Goal: Book appointment/travel/reservation

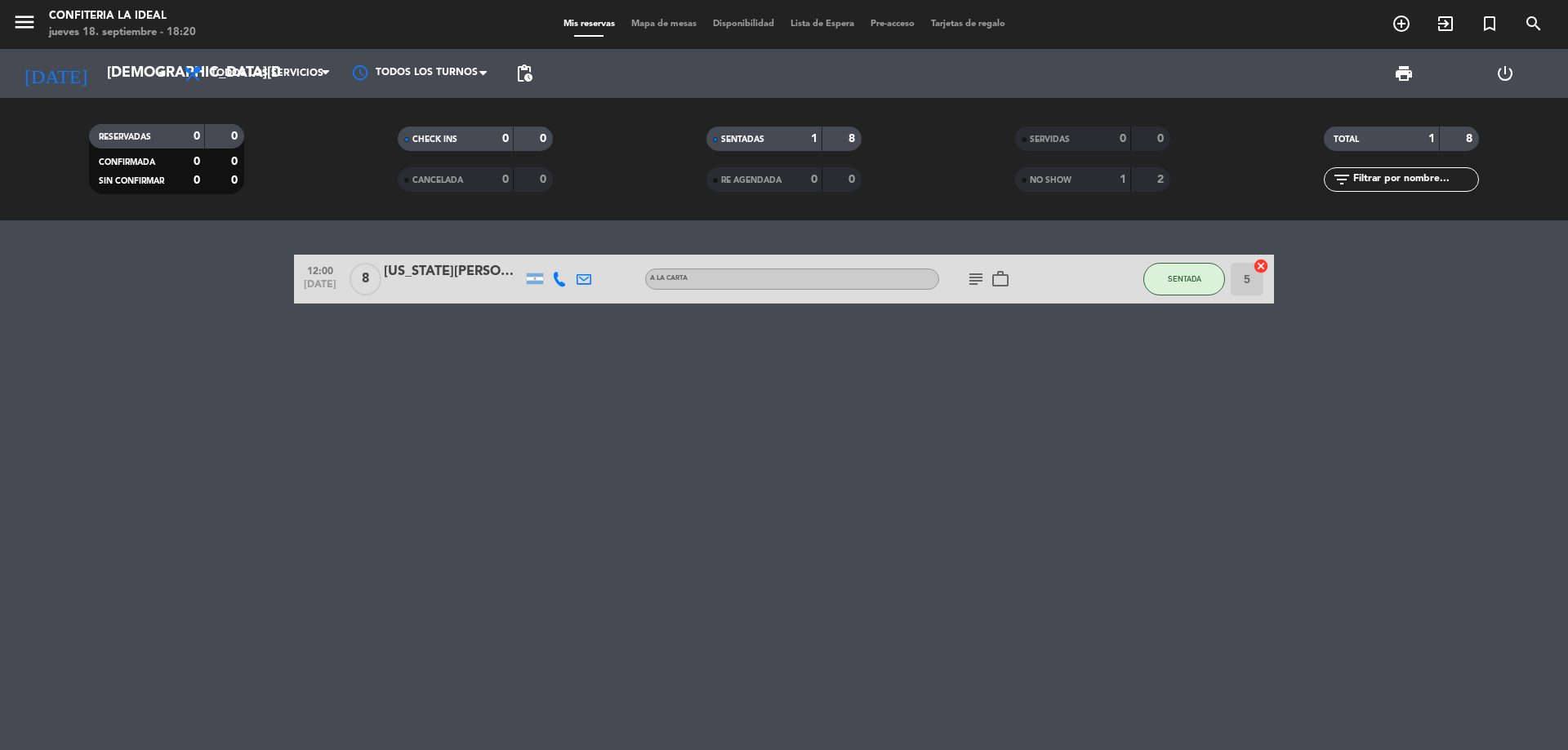
click at [266, 357] on div "12:00 [DATE] 8 [US_STATE][PERSON_NAME] A LA CARTA subject work_outline SENTADA …" at bounding box center [784, 485] width 1568 height 530
click at [125, 76] on input "[DEMOGRAPHIC_DATA][DATE]" at bounding box center [193, 74] width 189 height 33
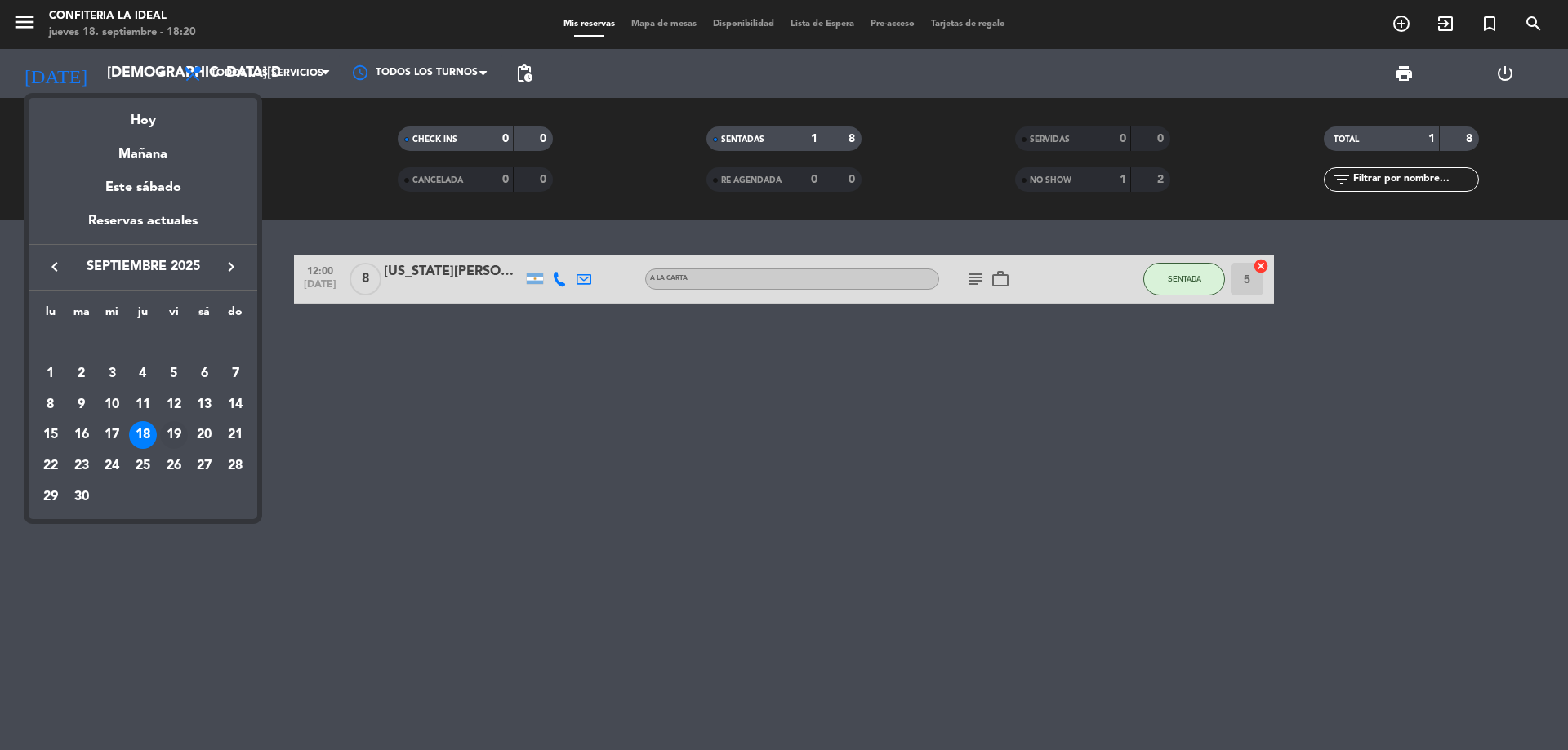
click at [178, 432] on div "19" at bounding box center [174, 435] width 28 height 27
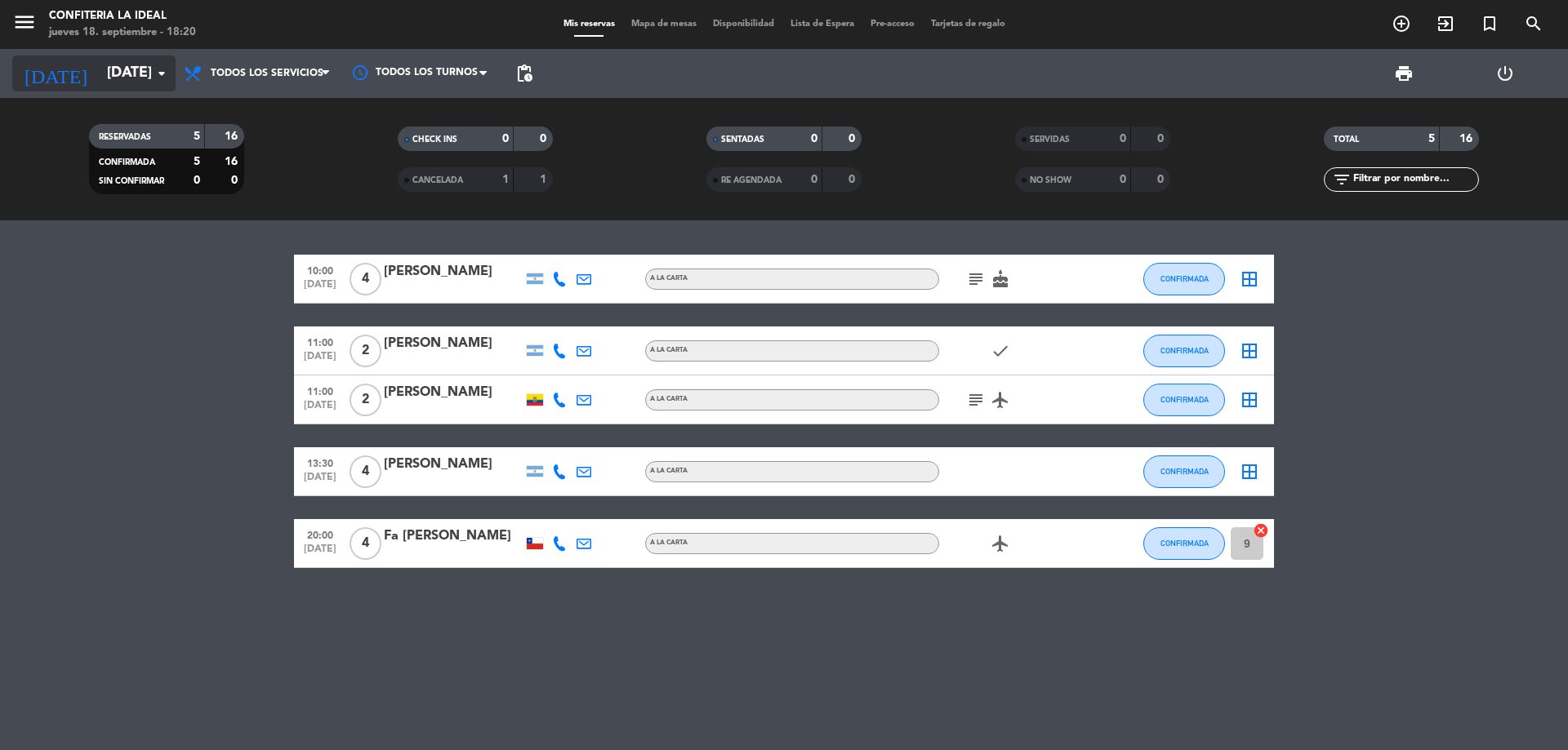
click at [128, 76] on input "[DATE]" at bounding box center [193, 74] width 189 height 33
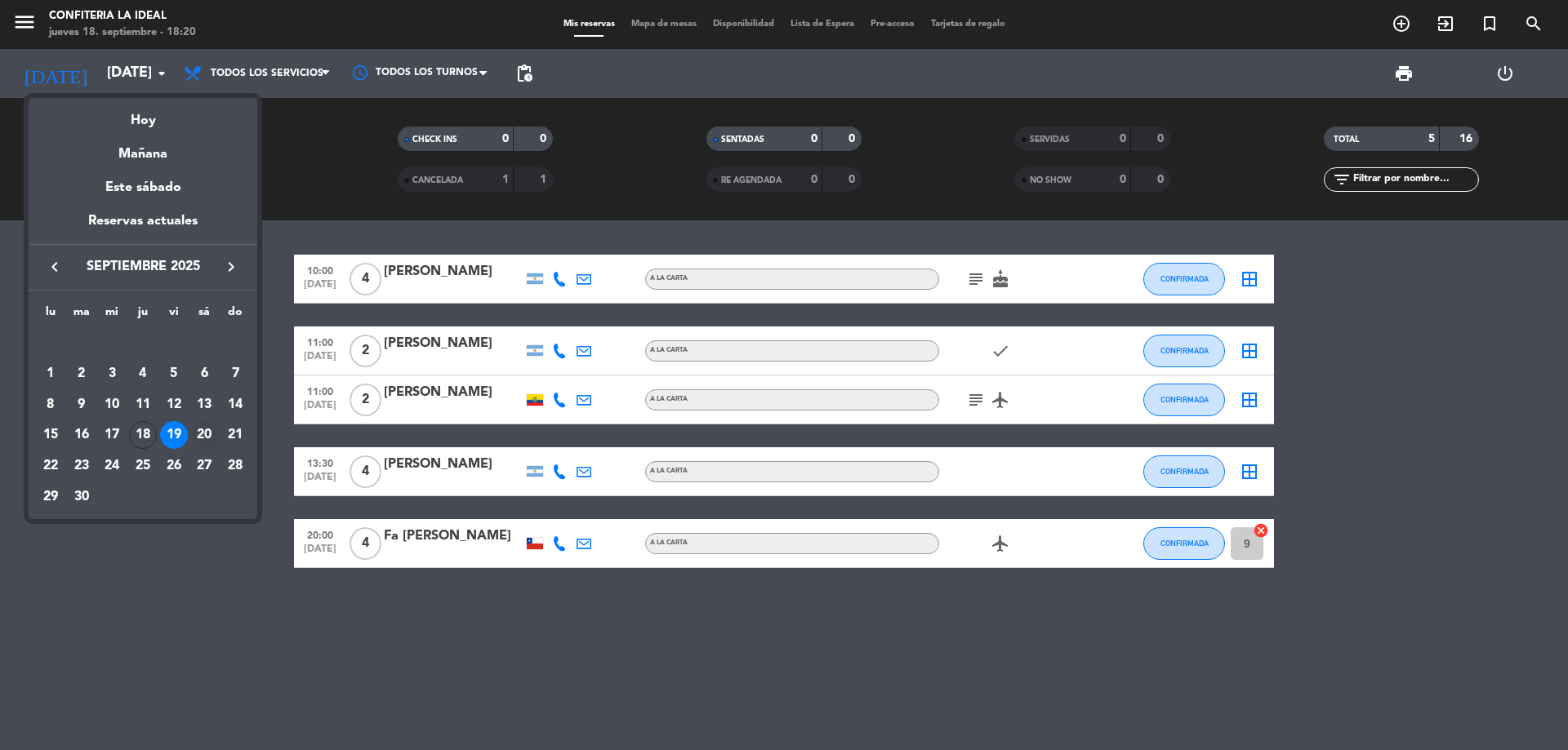
click at [205, 435] on div "20" at bounding box center [204, 435] width 28 height 27
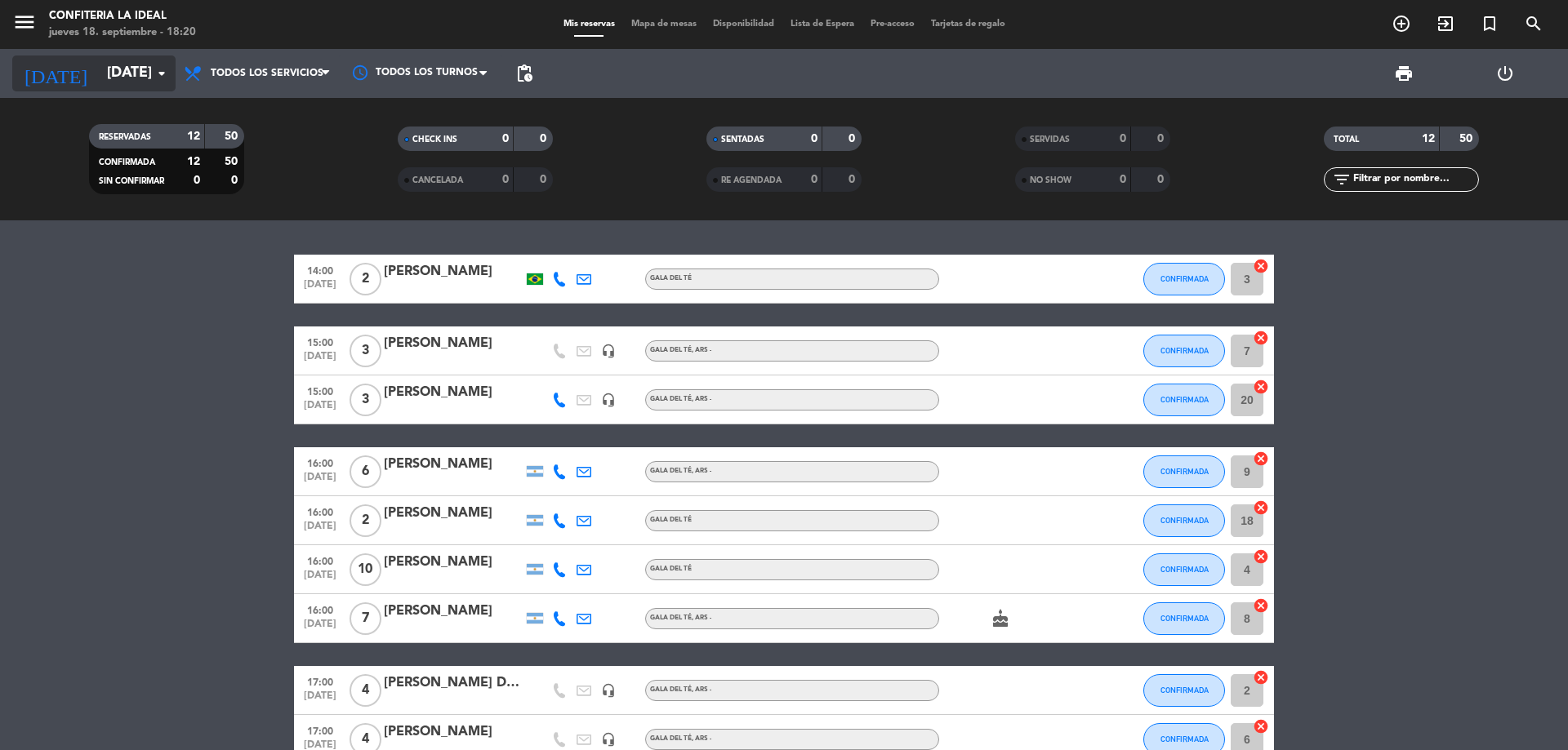
click at [126, 74] on input "[DATE]" at bounding box center [193, 74] width 189 height 33
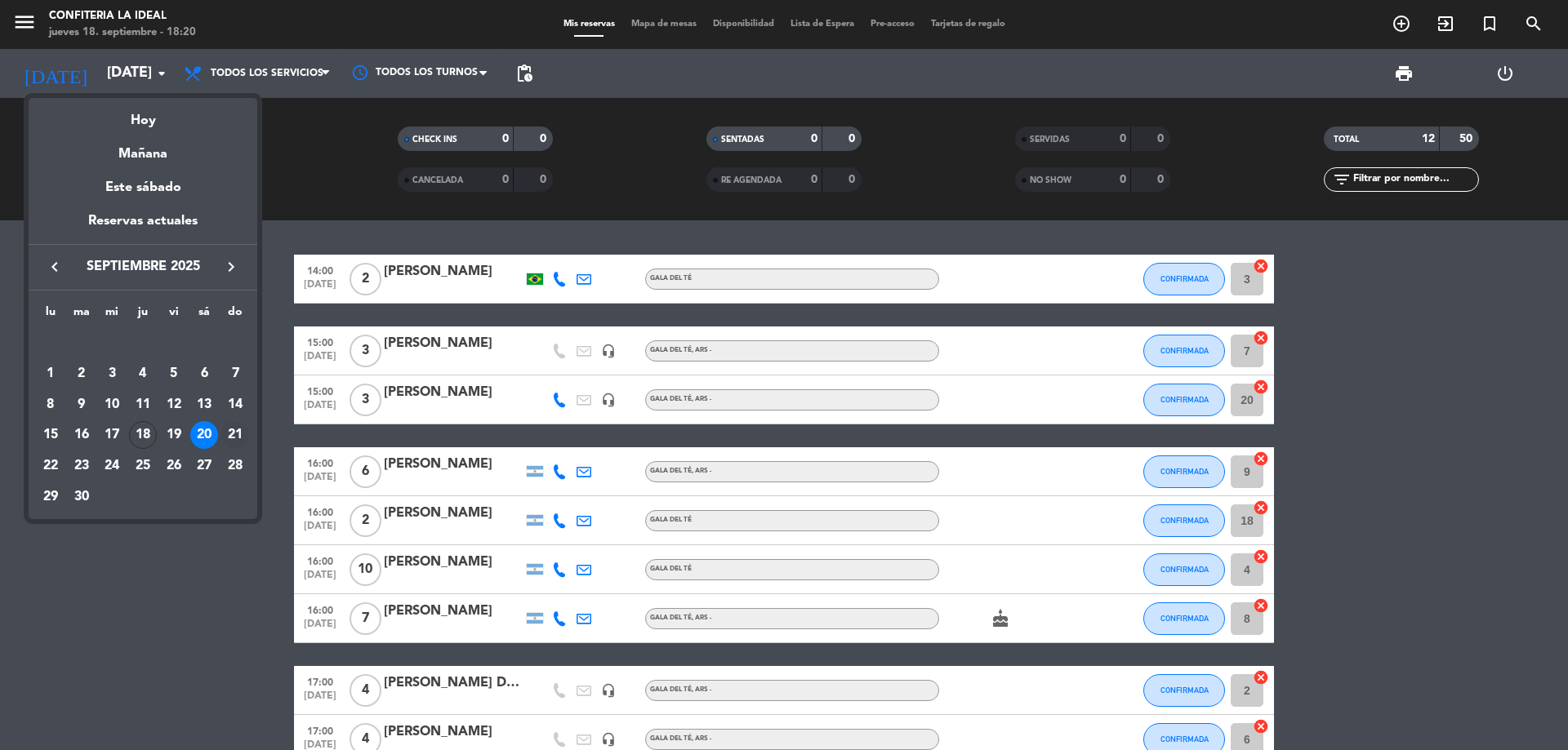
click at [236, 430] on div "21" at bounding box center [235, 435] width 28 height 27
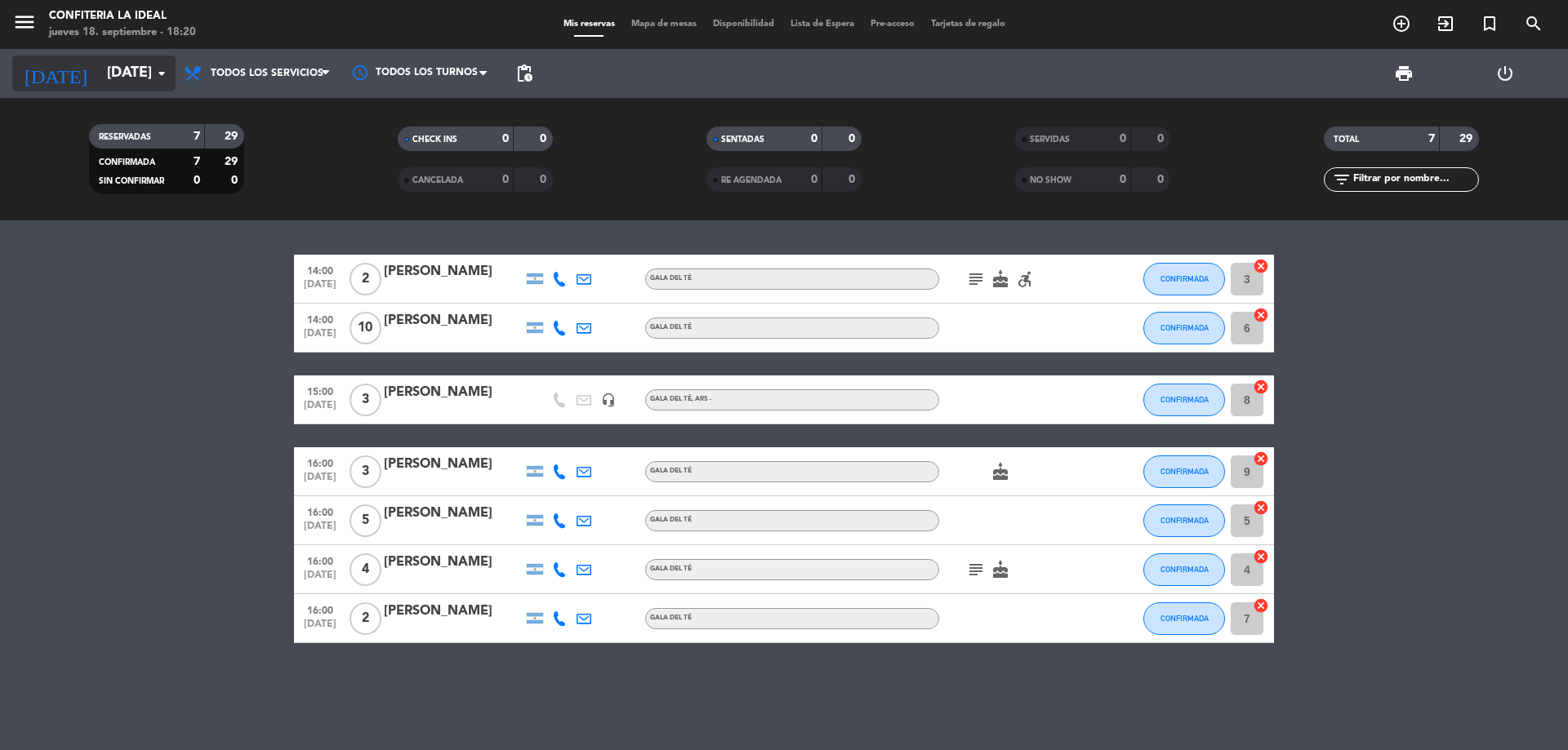
click at [119, 69] on input "[DATE]" at bounding box center [193, 74] width 189 height 33
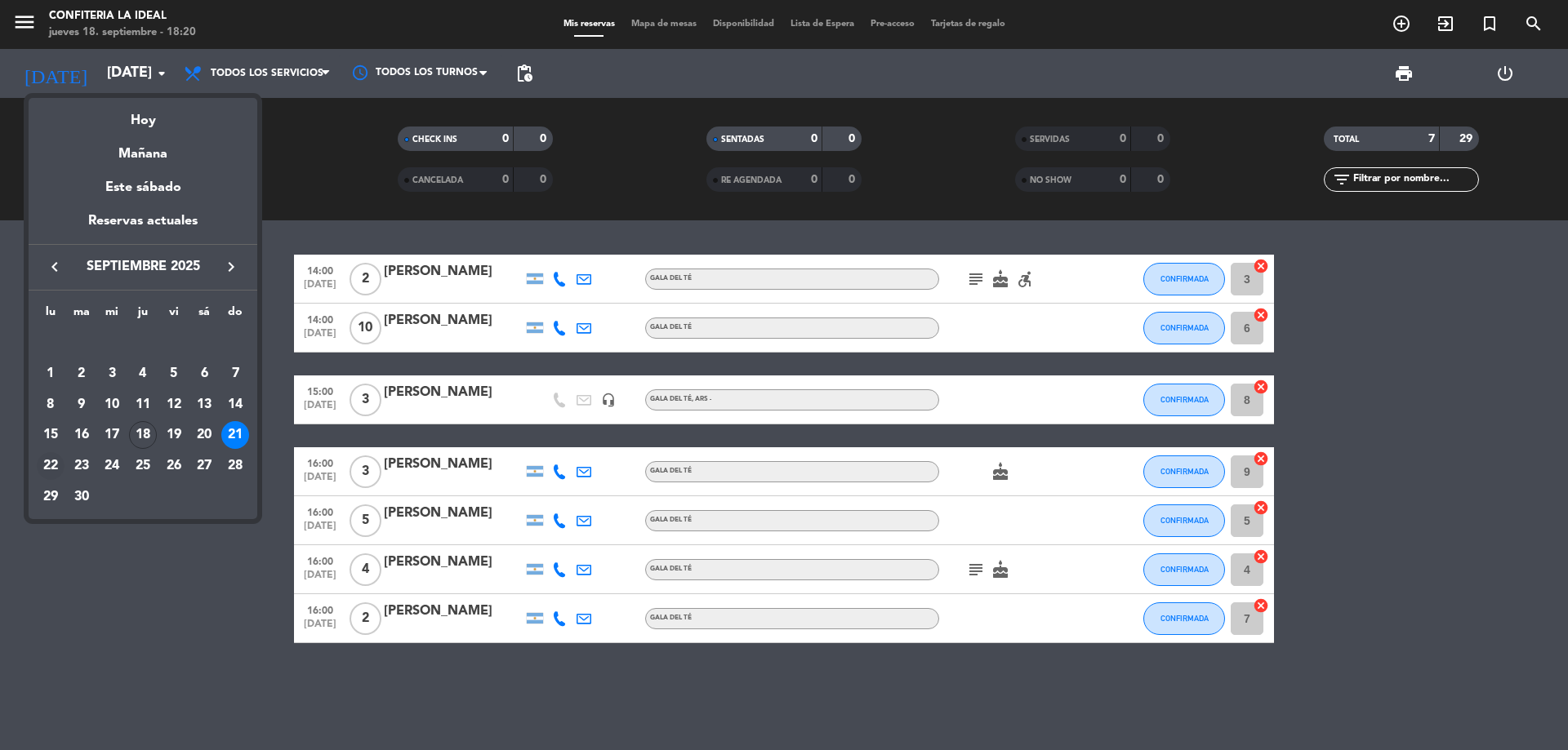
click at [50, 465] on div "22" at bounding box center [51, 466] width 28 height 27
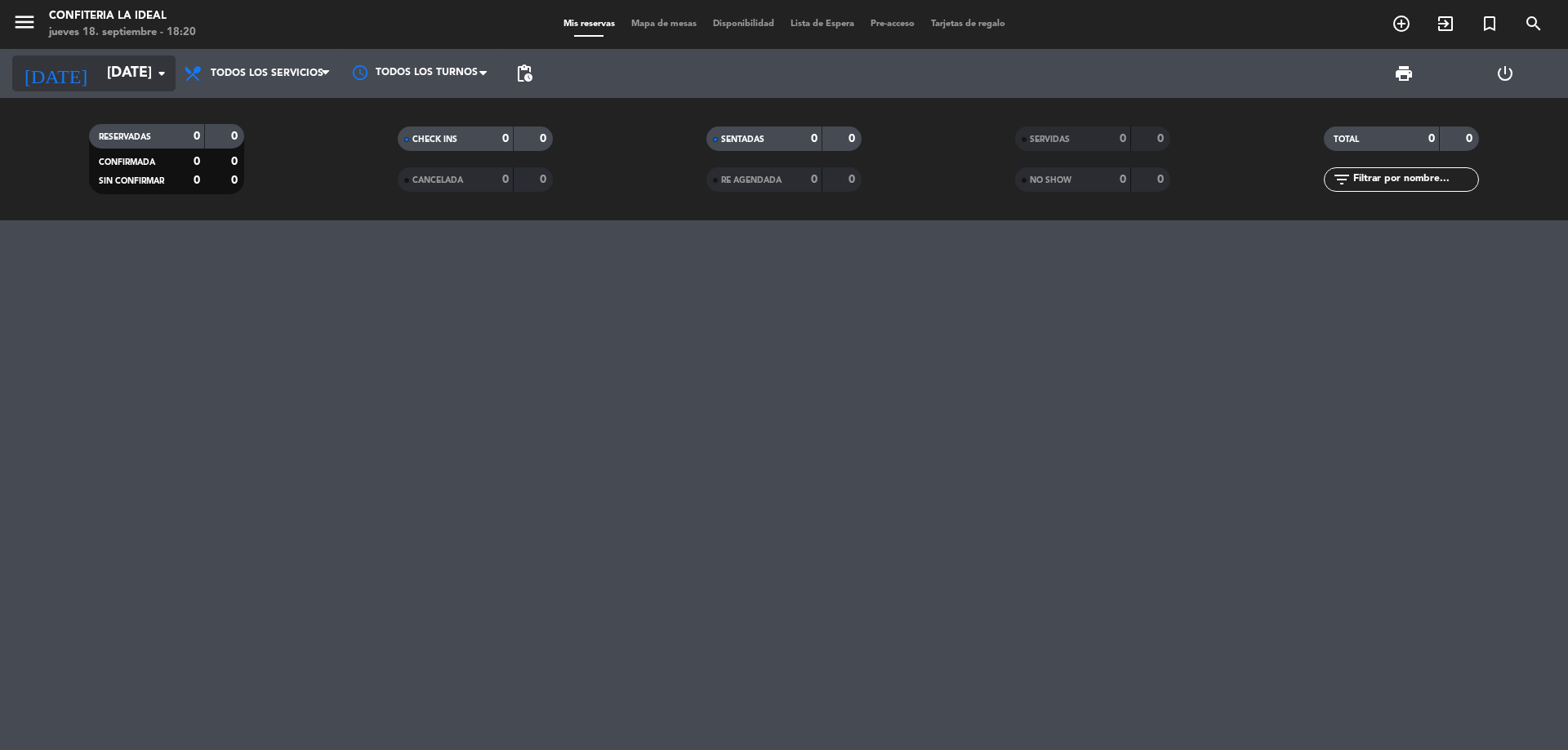
click at [133, 70] on input "[DATE]" at bounding box center [193, 74] width 189 height 33
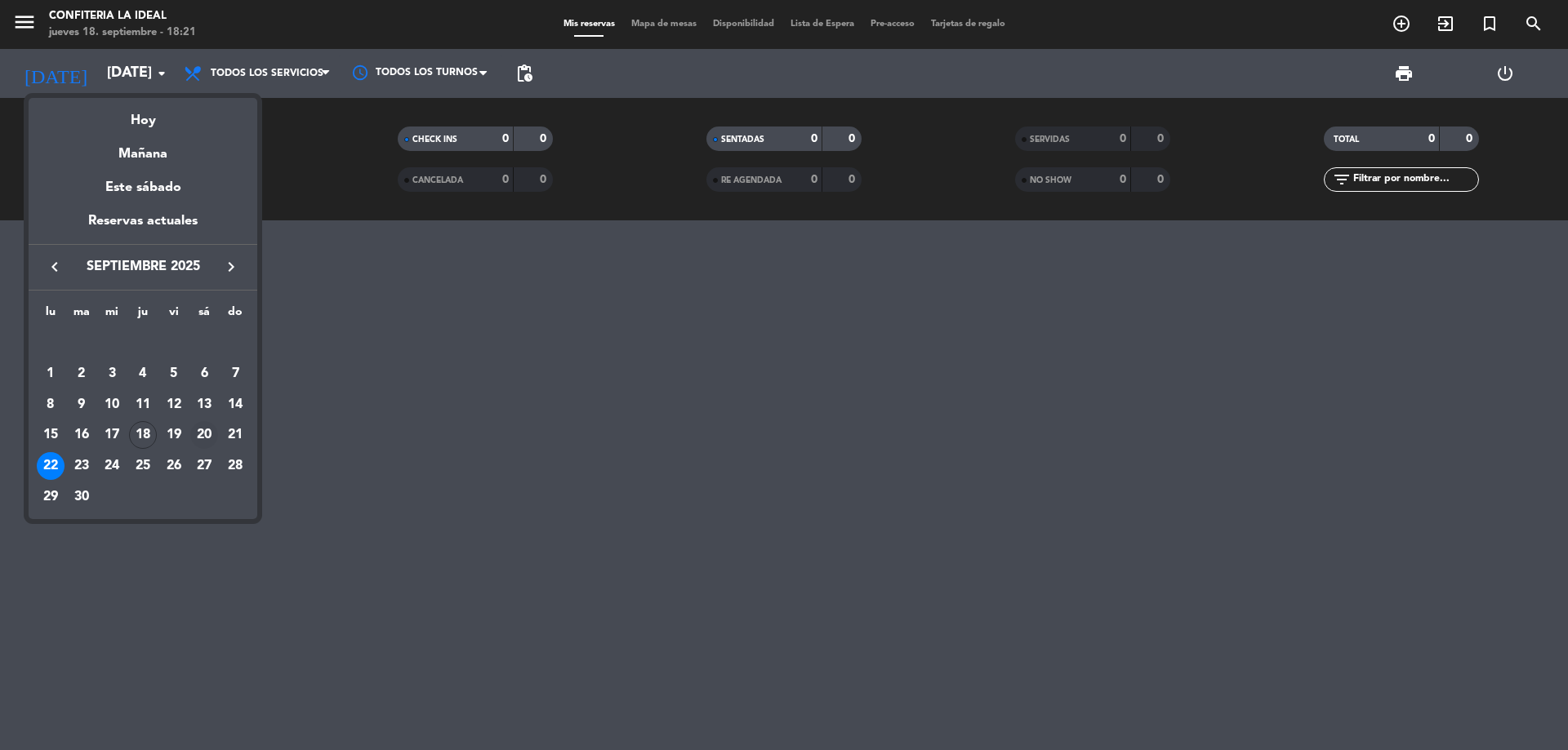
click at [205, 428] on div "20" at bounding box center [204, 435] width 28 height 27
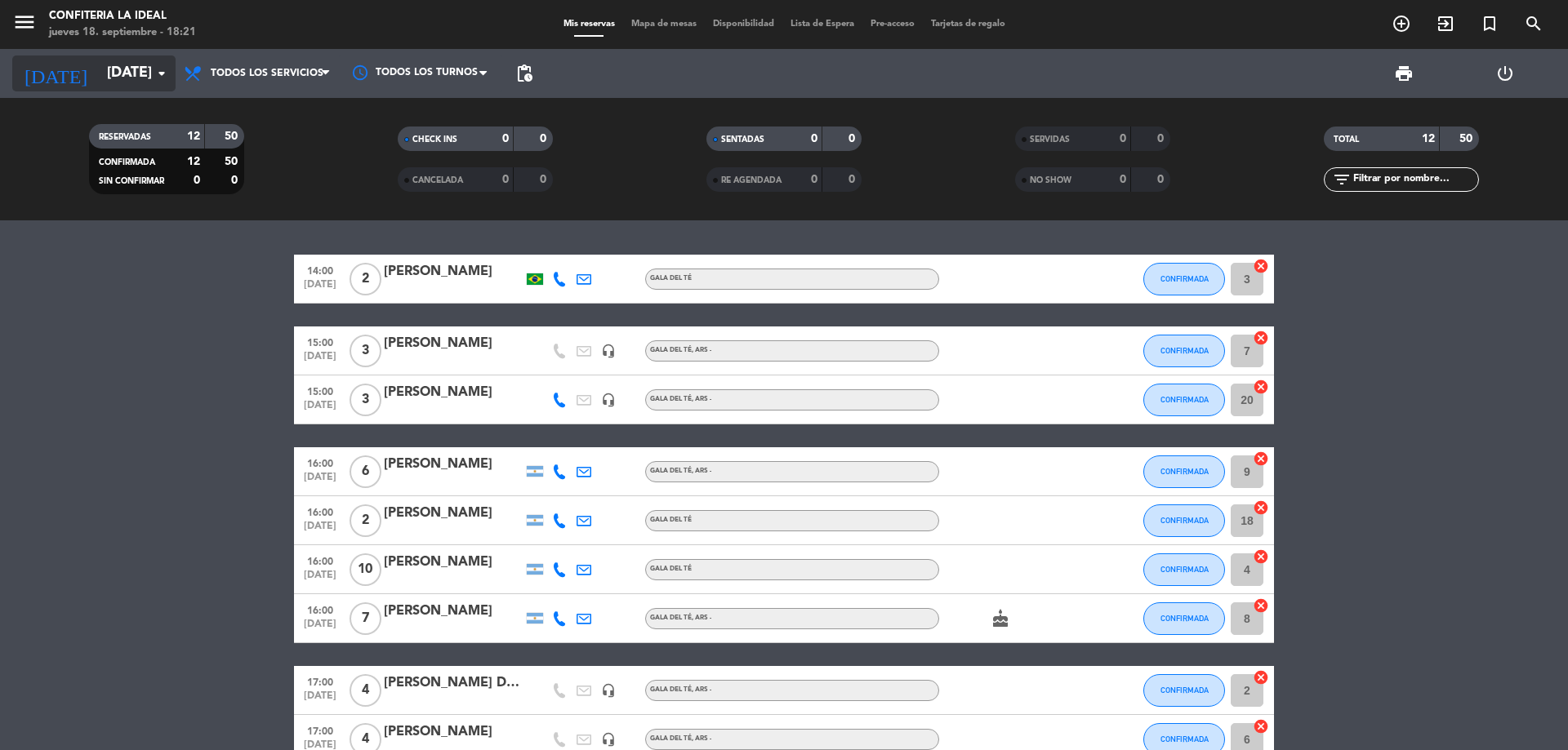
click at [101, 72] on input "[DATE]" at bounding box center [193, 74] width 189 height 33
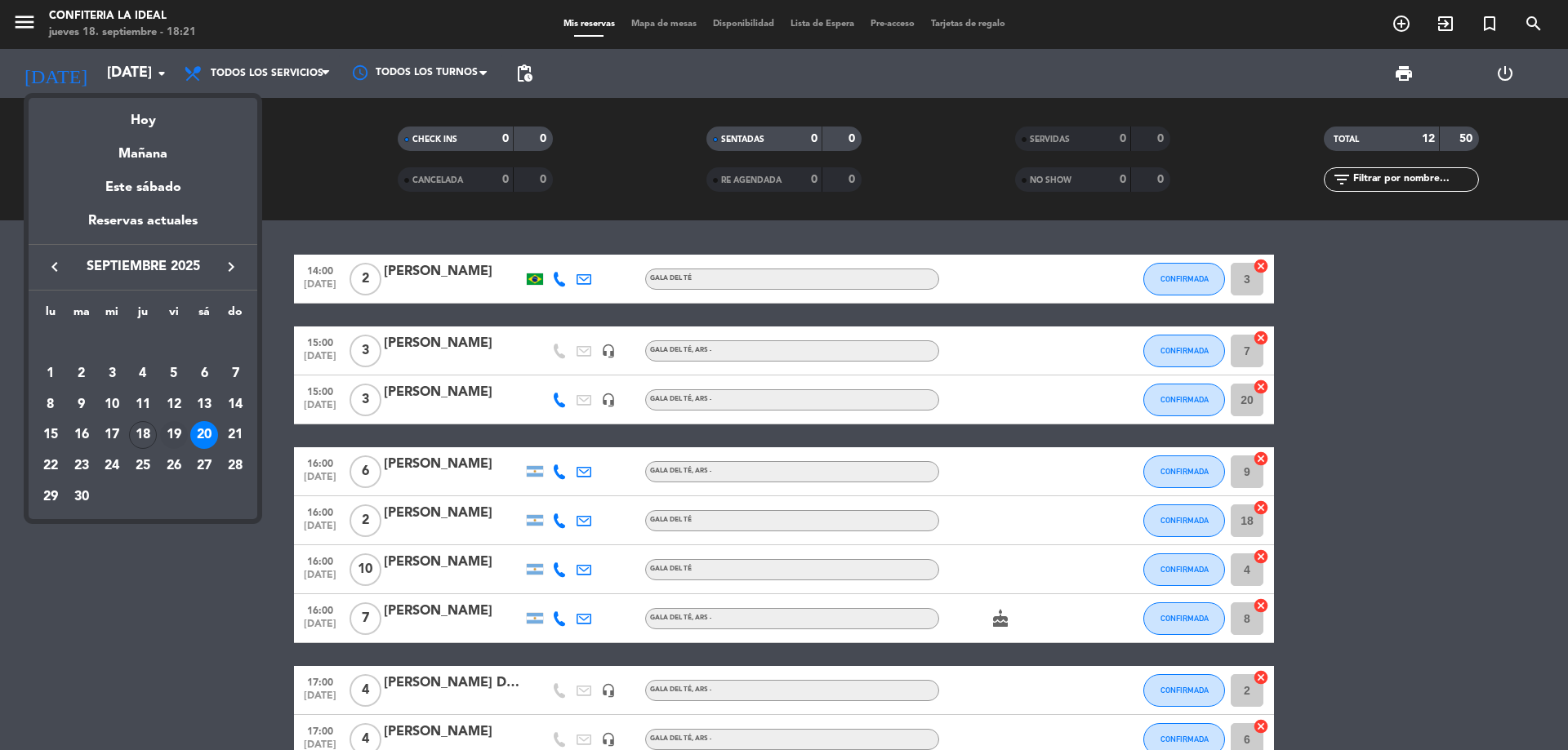
click at [171, 431] on div "19" at bounding box center [174, 435] width 28 height 27
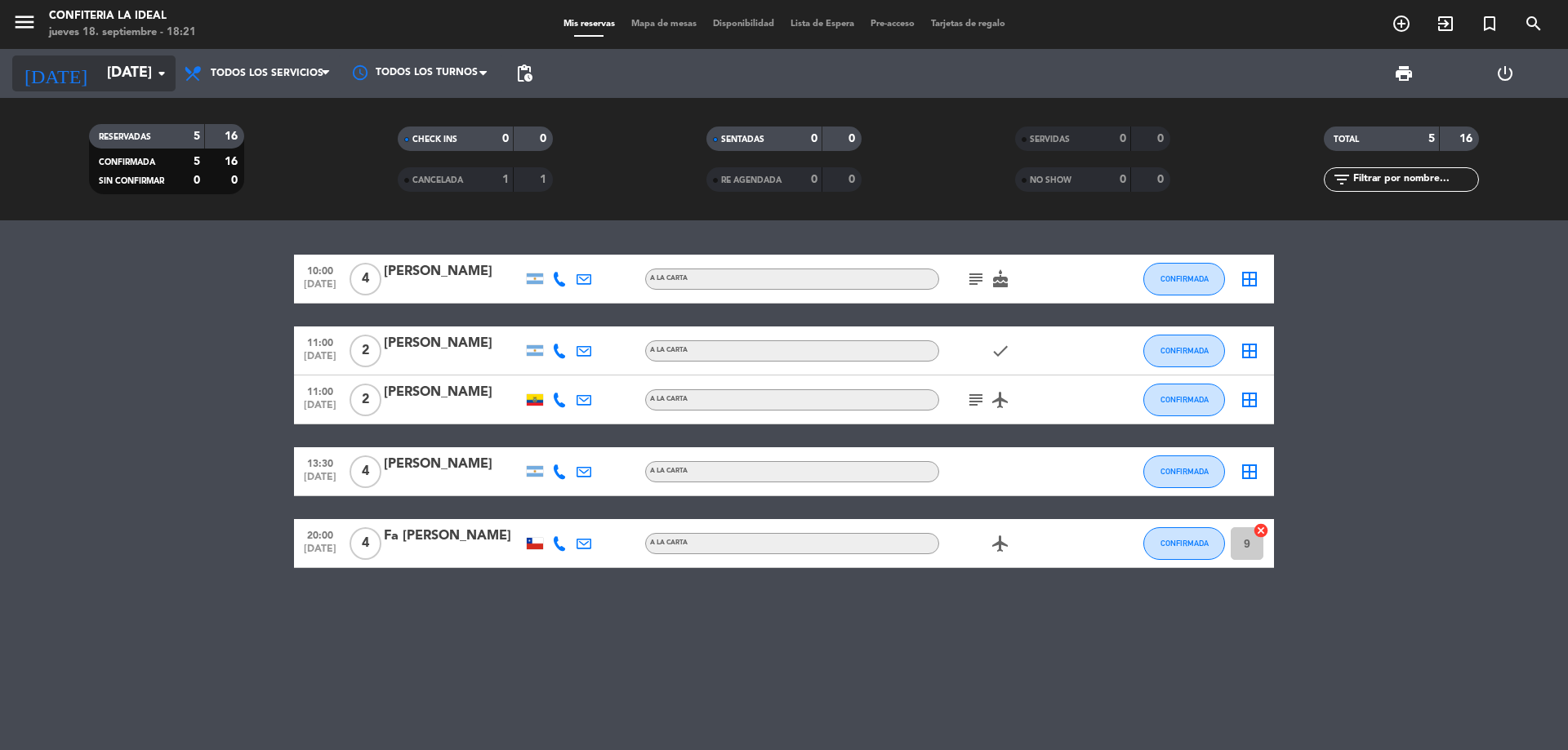
click at [125, 73] on input "[DATE]" at bounding box center [193, 74] width 189 height 33
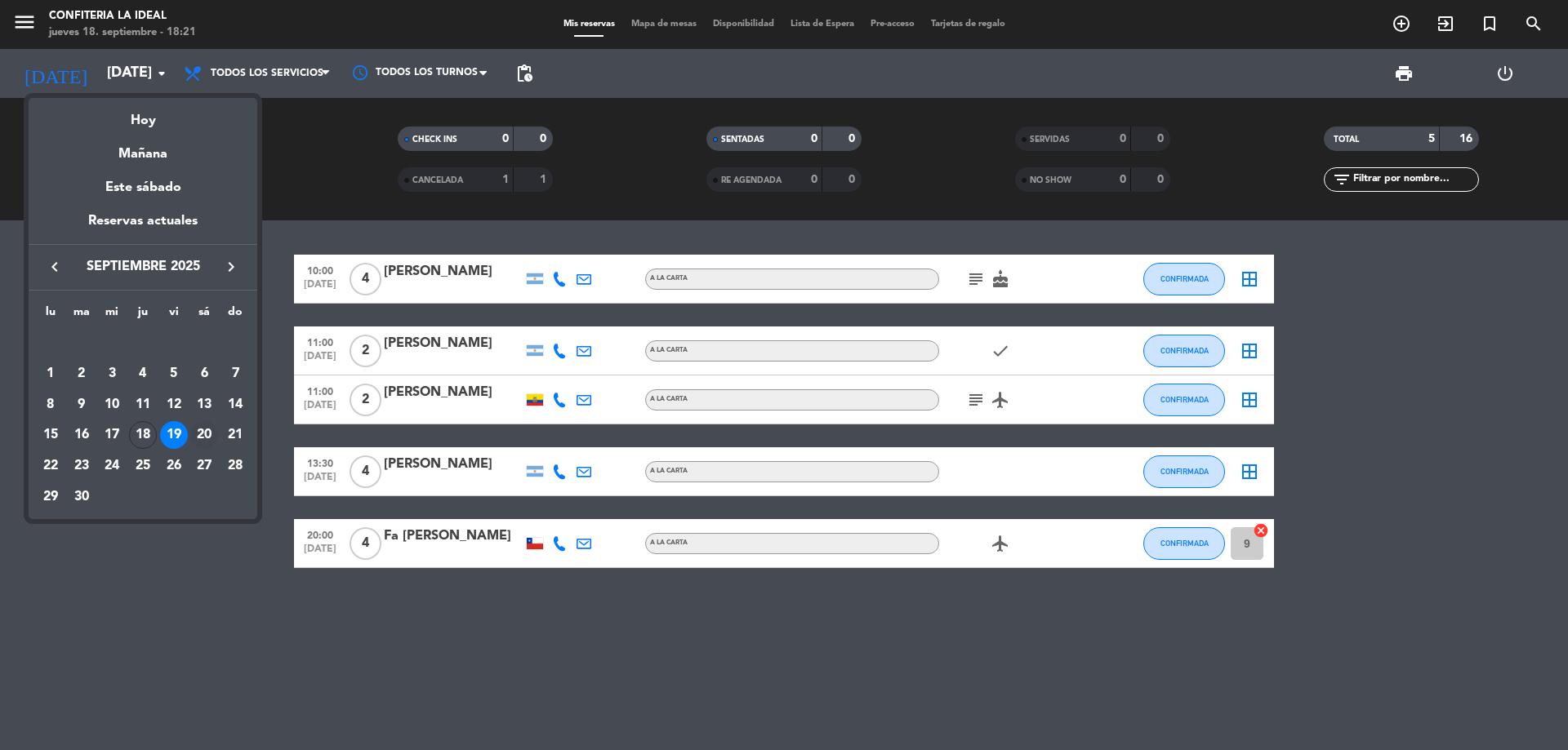
click at [204, 433] on div "20" at bounding box center [204, 435] width 28 height 27
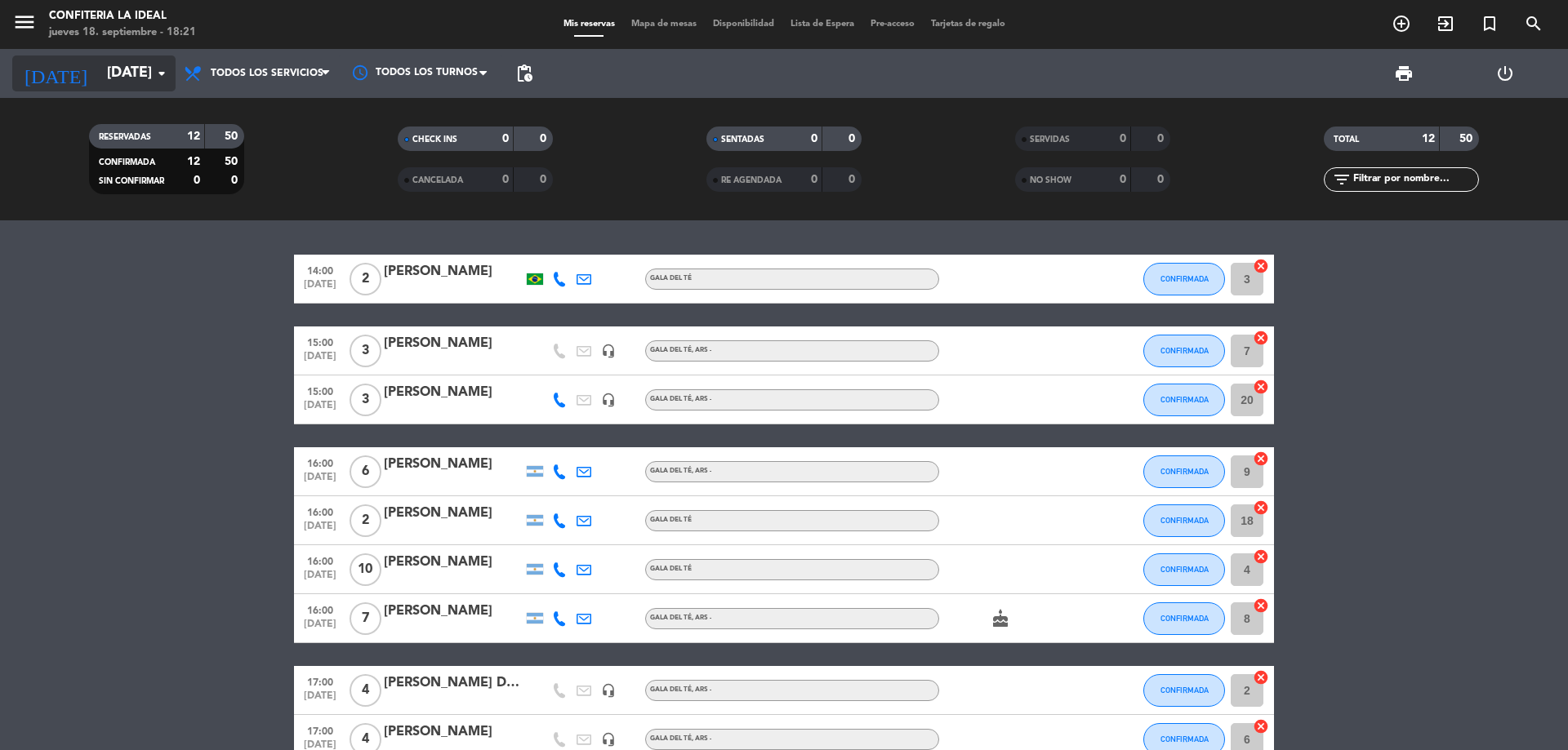
click at [132, 67] on input "[DATE]" at bounding box center [193, 74] width 189 height 33
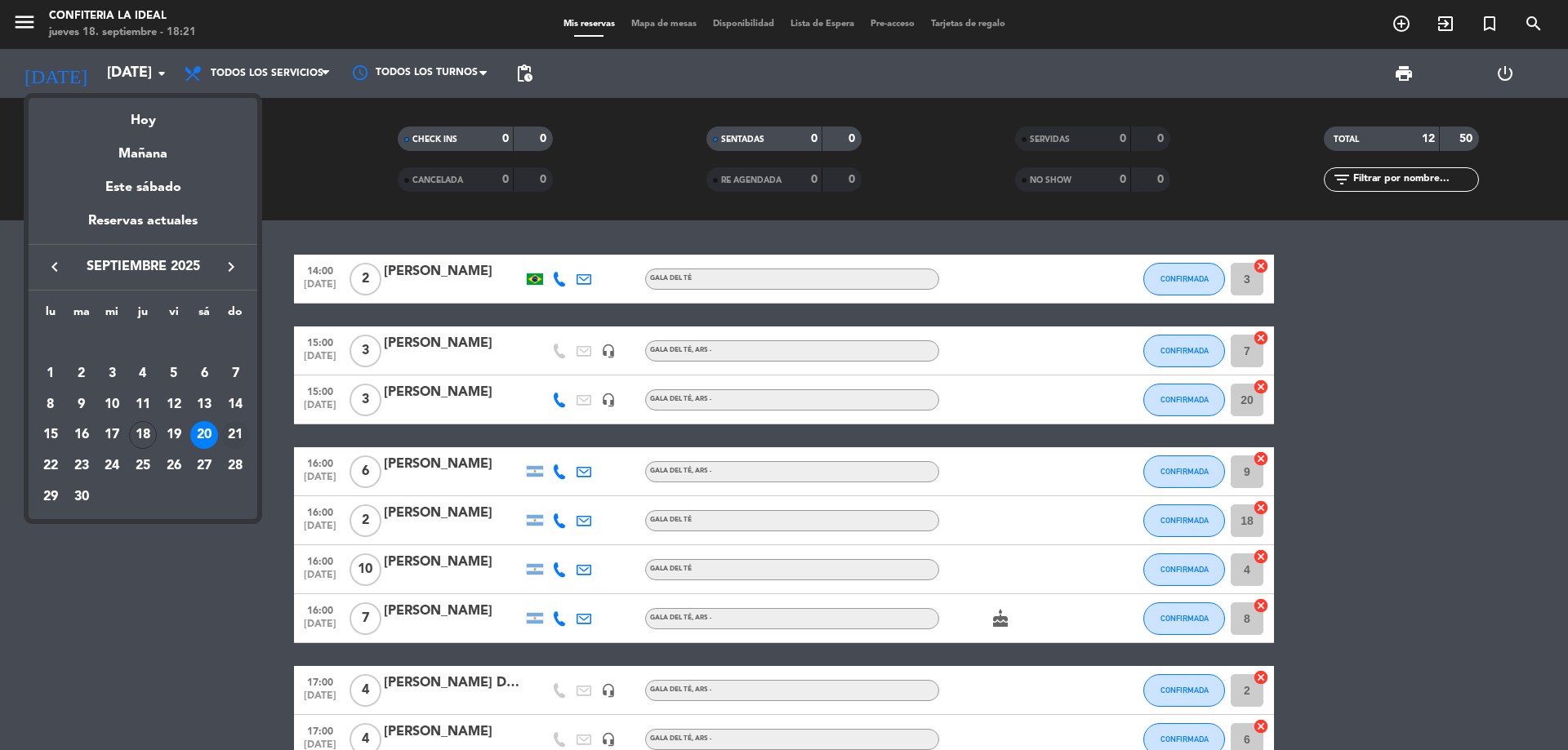
click at [229, 426] on div "21" at bounding box center [235, 435] width 28 height 27
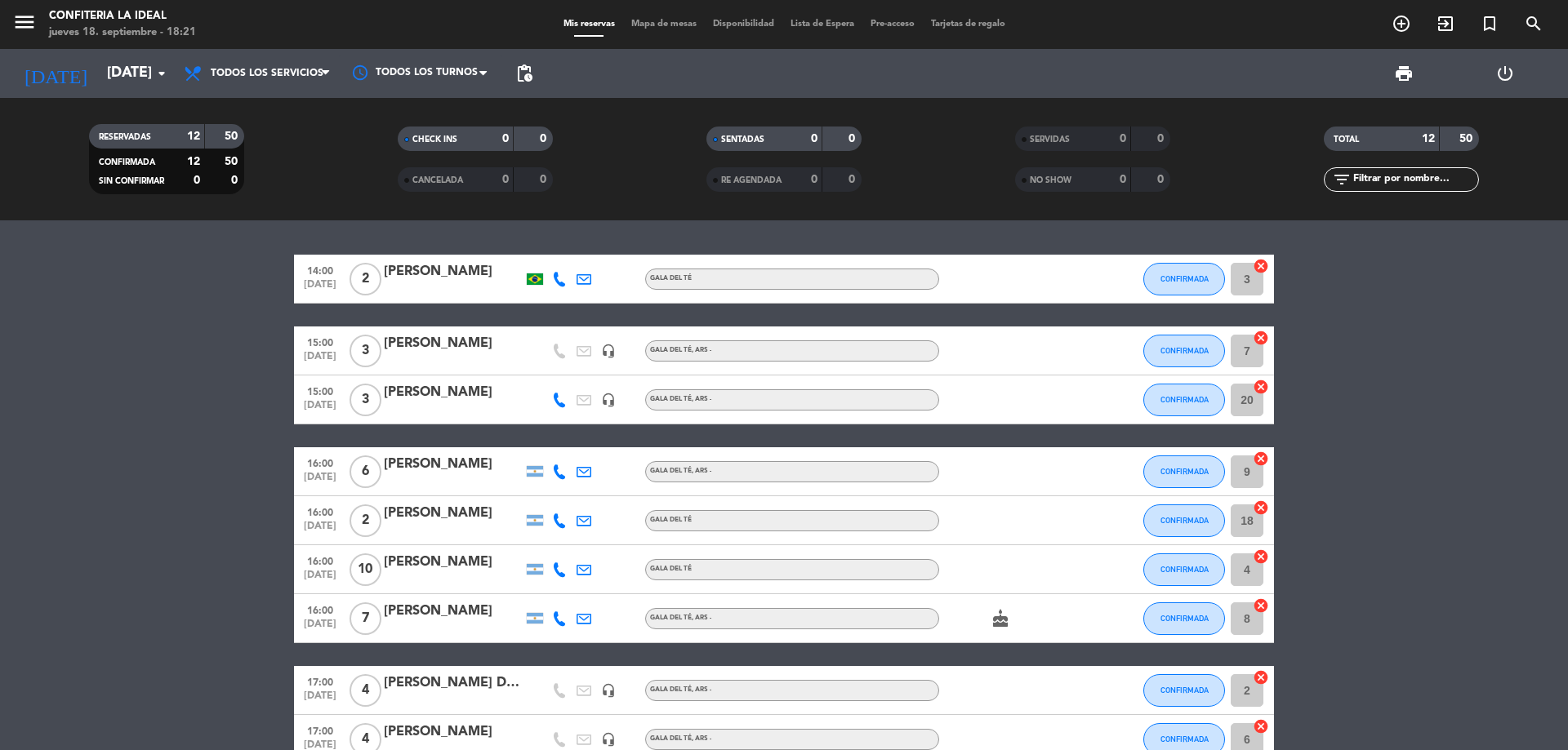
type input "[DATE]"
